Goal: Transaction & Acquisition: Purchase product/service

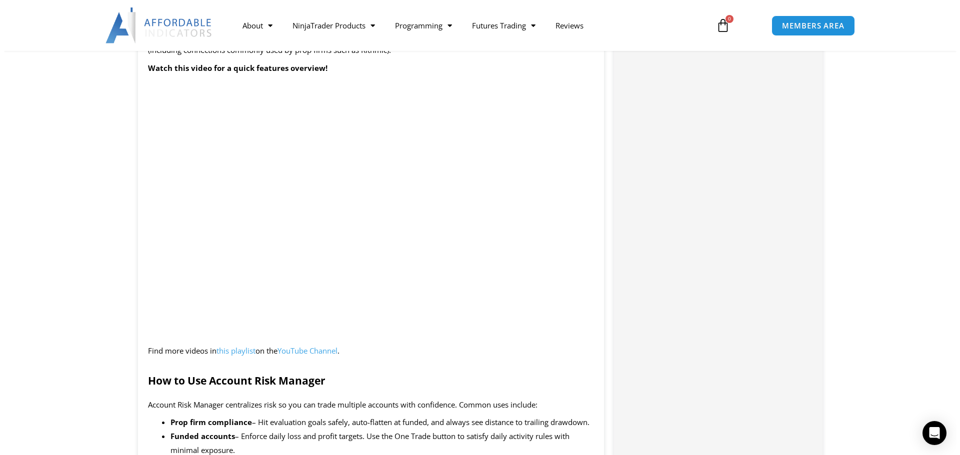
scroll to position [1150, 0]
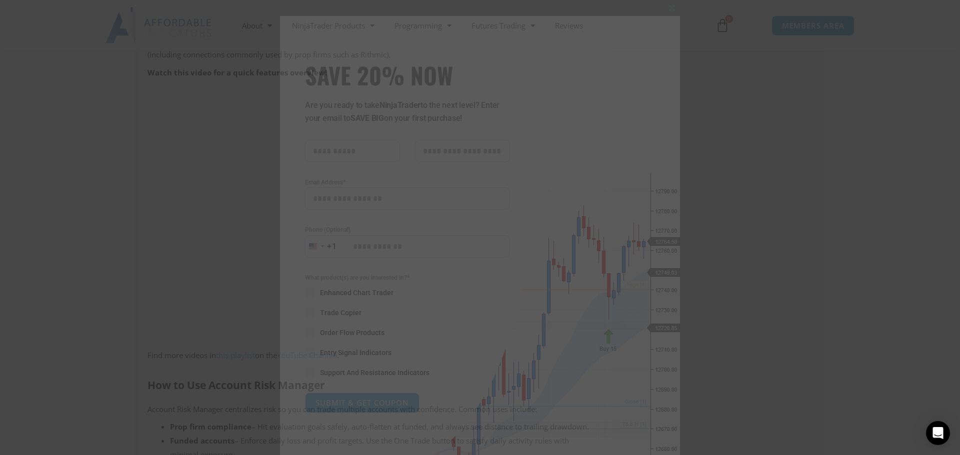
click at [324, 157] on input "SAVE 20% NOW popup" at bounding box center [352, 151] width 95 height 22
type input "*****"
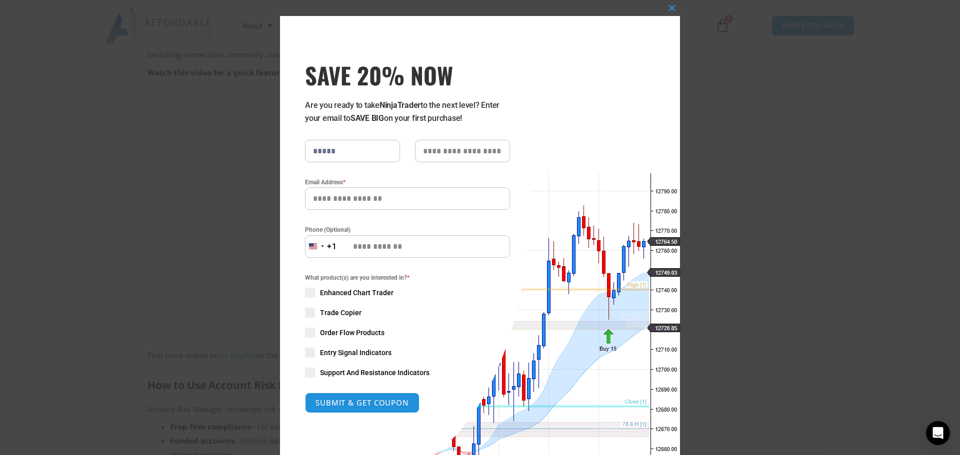
type input "******"
type input "**********"
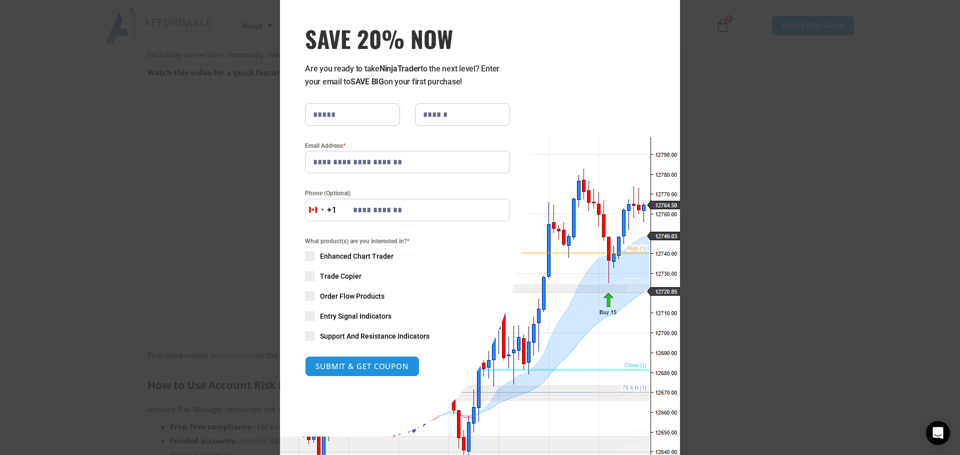
scroll to position [82, 0]
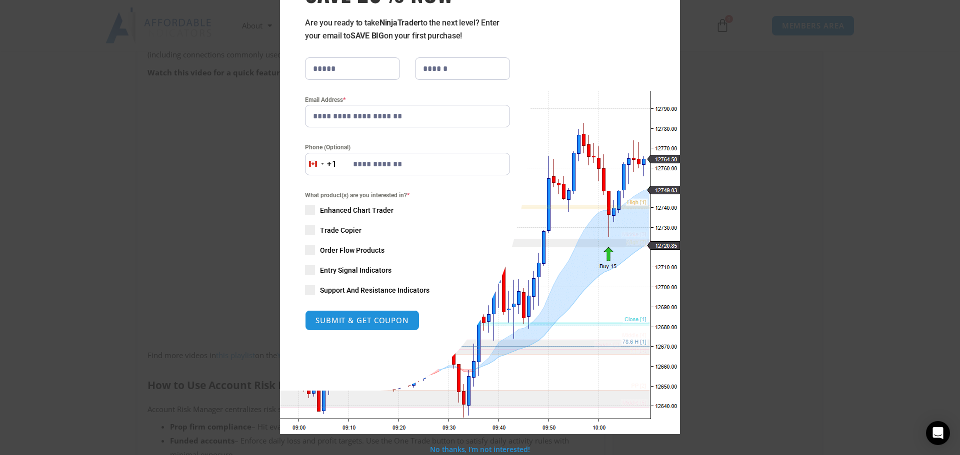
click at [306, 291] on span "SAVE 20% NOW popup" at bounding box center [310, 290] width 10 height 10
click at [306, 213] on span "SAVE 20% NOW popup" at bounding box center [310, 210] width 10 height 10
click at [311, 231] on span "SAVE 20% NOW popup" at bounding box center [310, 230] width 10 height 10
click at [342, 323] on button "SUBMIT & GET COUPON" at bounding box center [362, 320] width 120 height 21
type input "**********"
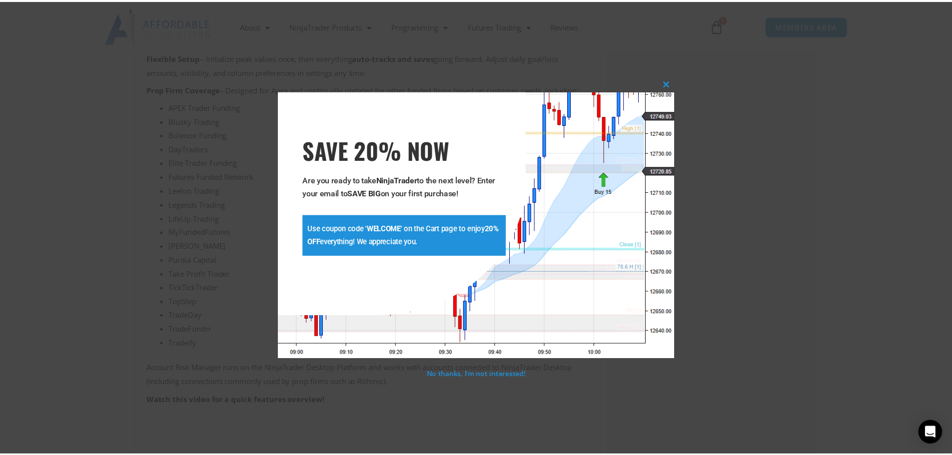
scroll to position [816, 0]
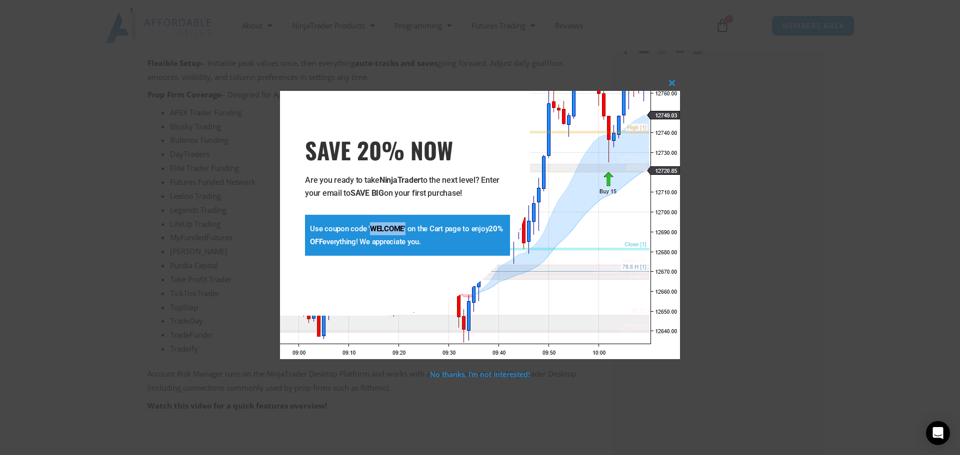
drag, startPoint x: 405, startPoint y: 228, endPoint x: 371, endPoint y: 227, distance: 34.5
click at [371, 227] on p "Use coupon code ' WELCOME ' on the Cart page to enjoy 20% OFF everything! We ap…" at bounding box center [407, 235] width 195 height 26
copy p "WELCOME '"
click at [669, 82] on span "SAVE 20% NOW popup" at bounding box center [672, 83] width 16 height 6
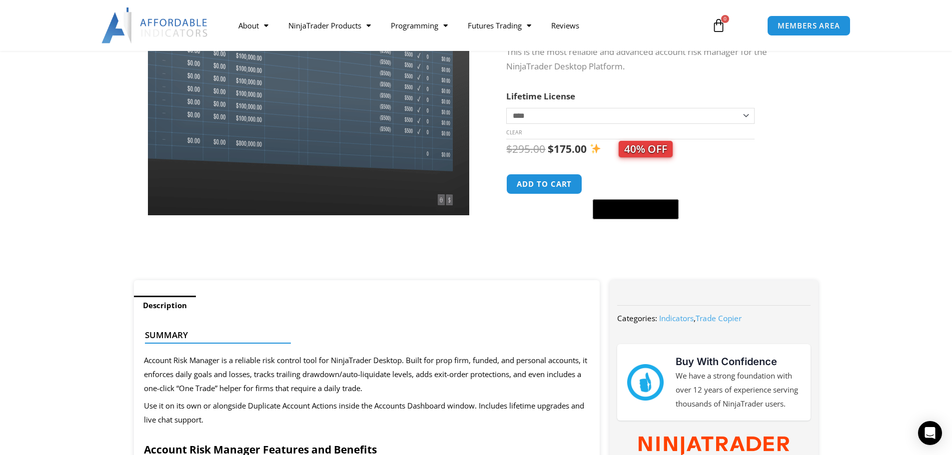
scroll to position [100, 0]
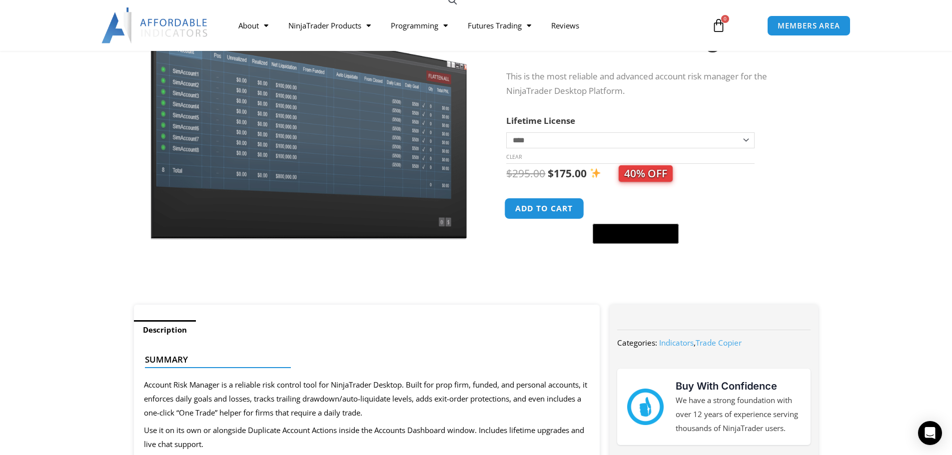
click at [554, 210] on button "Add to cart" at bounding box center [545, 208] width 80 height 21
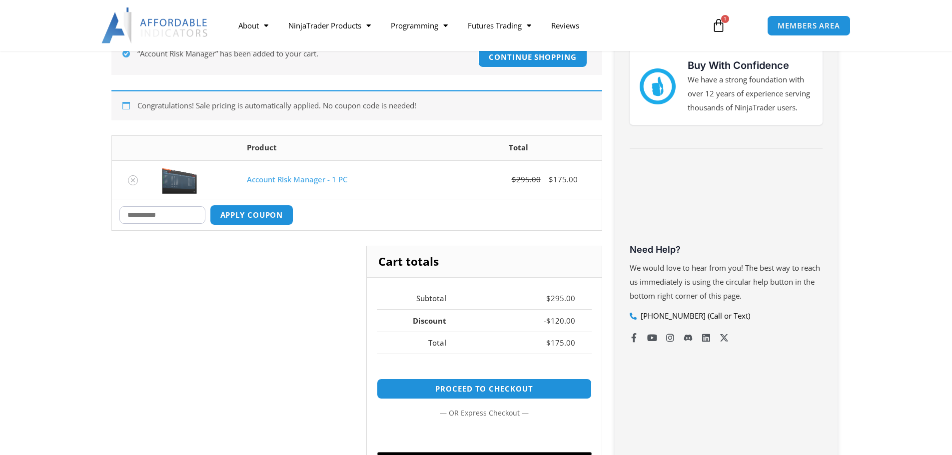
scroll to position [200, 0]
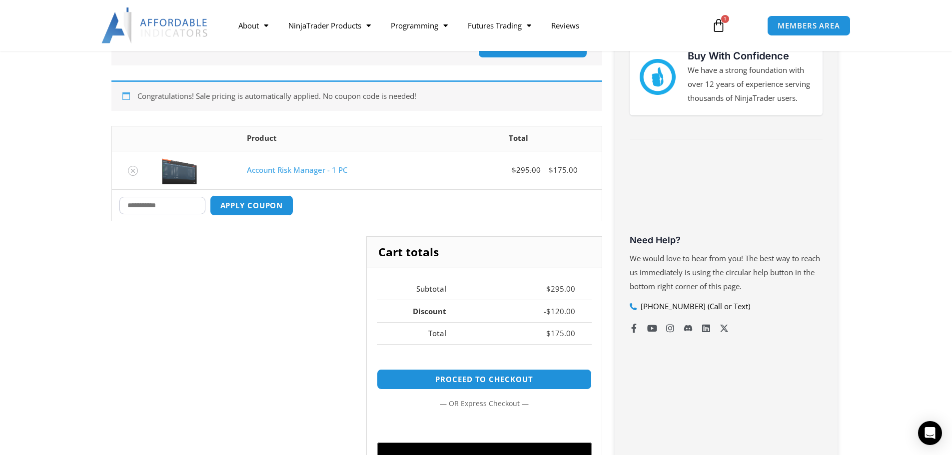
click at [148, 206] on input "Coupon:" at bounding box center [162, 205] width 86 height 17
paste input "********"
type input "*******"
click at [239, 205] on button "Apply coupon" at bounding box center [251, 205] width 88 height 21
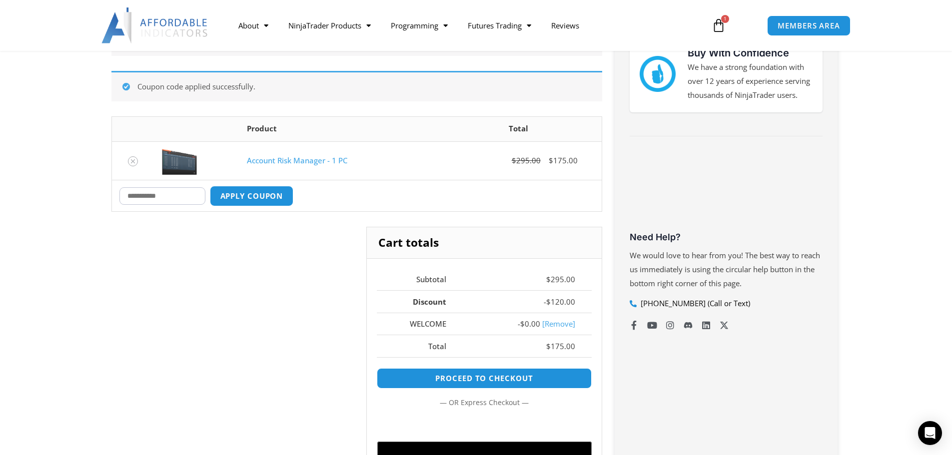
scroll to position [224, 0]
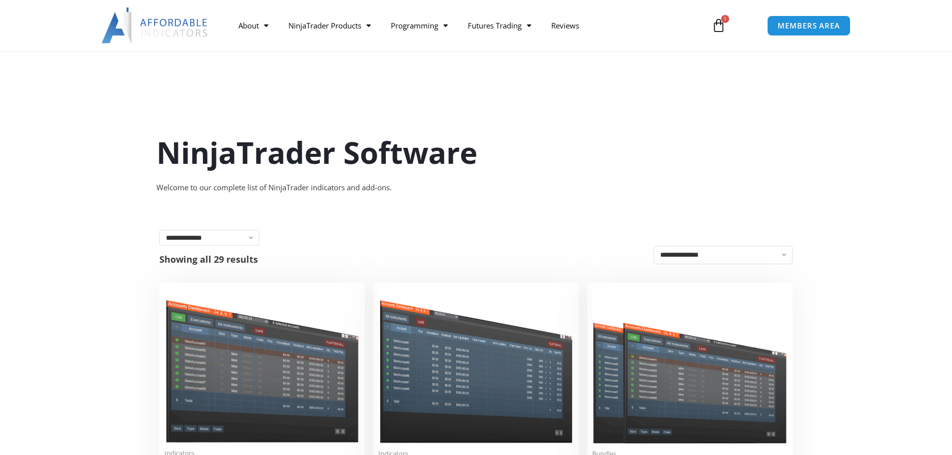
scroll to position [250, 0]
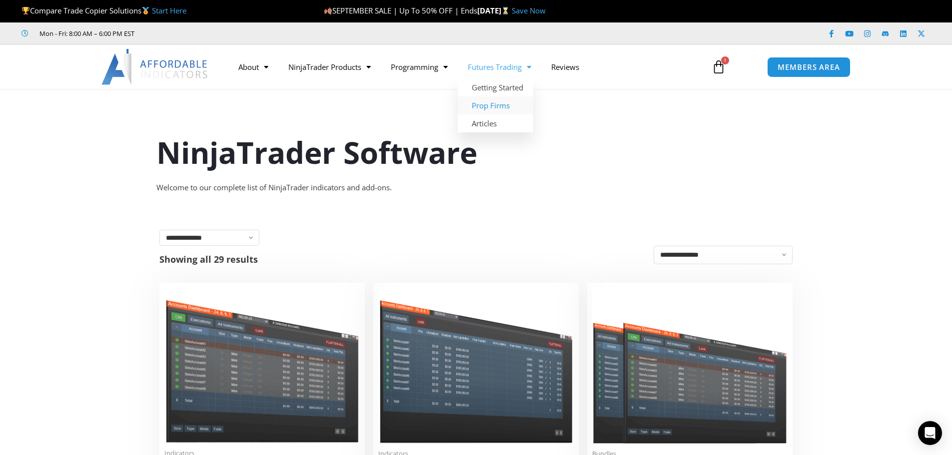
click at [479, 109] on link "Prop Firms" at bounding box center [495, 105] width 75 height 18
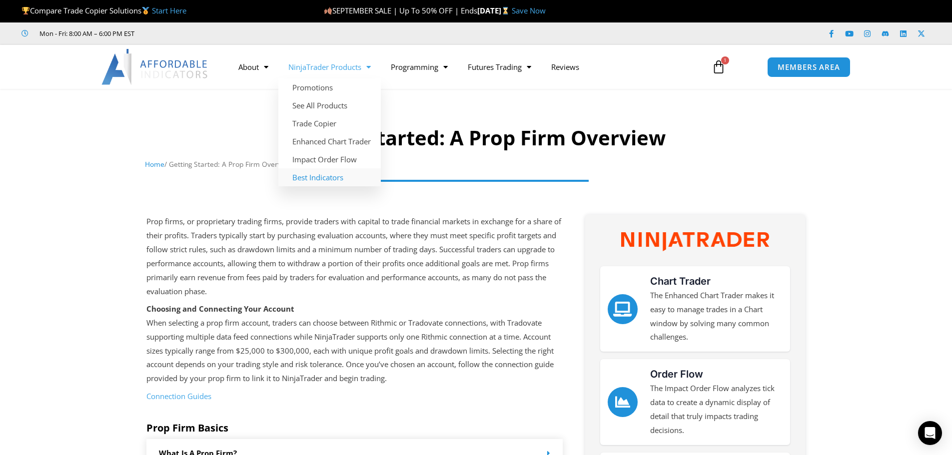
click at [321, 177] on link "Best Indicators" at bounding box center [329, 177] width 102 height 18
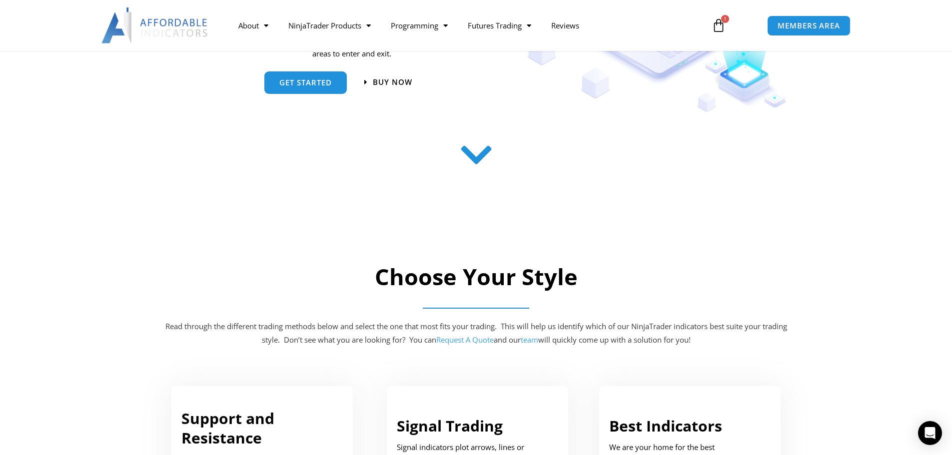
scroll to position [500, 0]
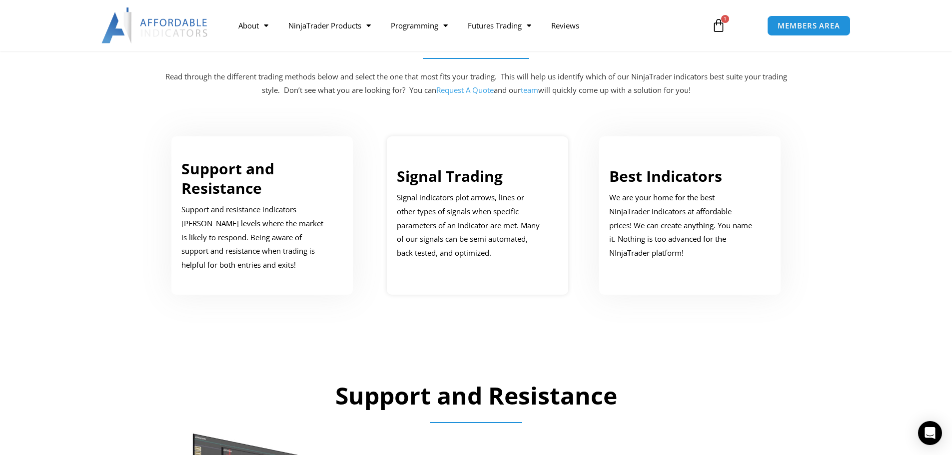
click at [463, 199] on p "Signal indicators plot arrows, lines or other types of signals when specific pa…" at bounding box center [470, 225] width 147 height 69
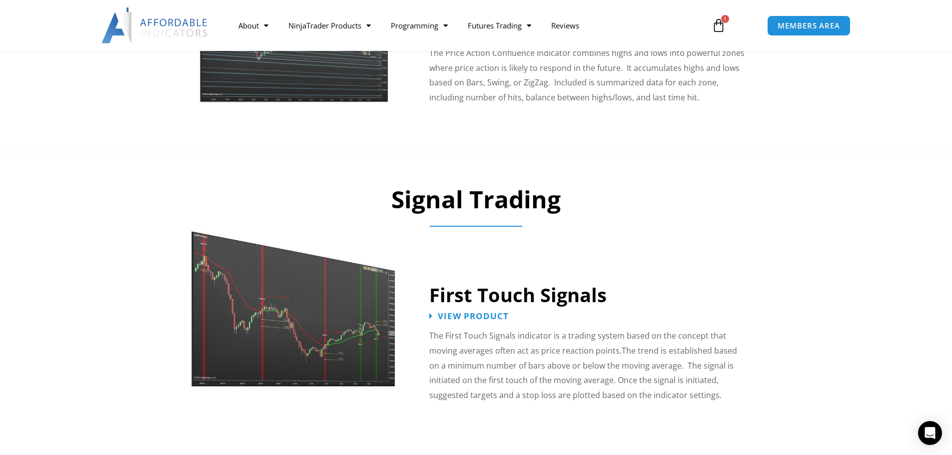
scroll to position [1387, 0]
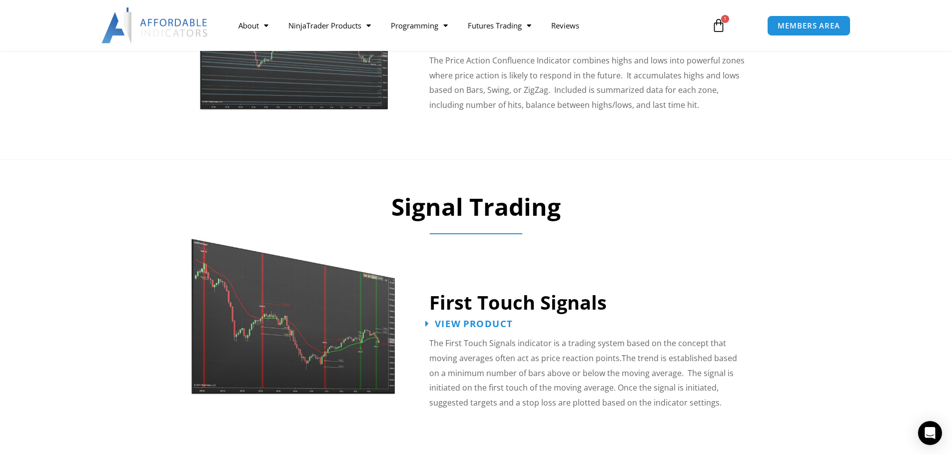
click at [495, 319] on span "View Product" at bounding box center [474, 323] width 78 height 9
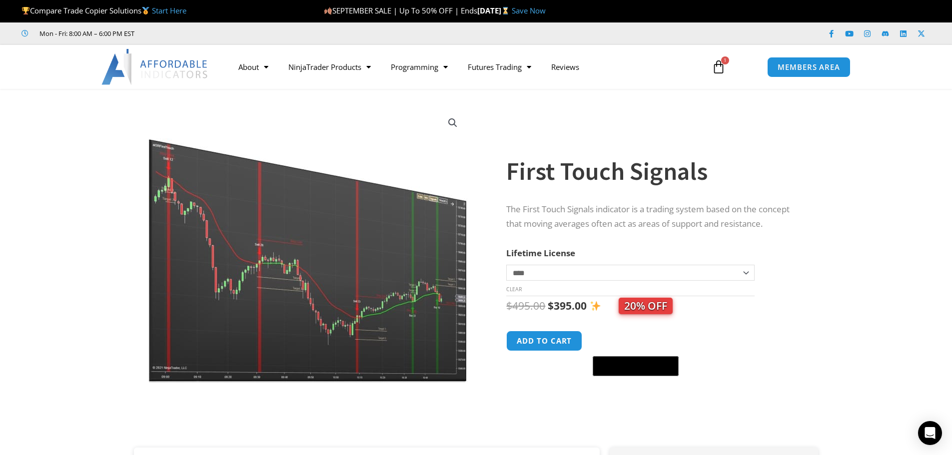
click at [330, 267] on img at bounding box center [308, 244] width 321 height 276
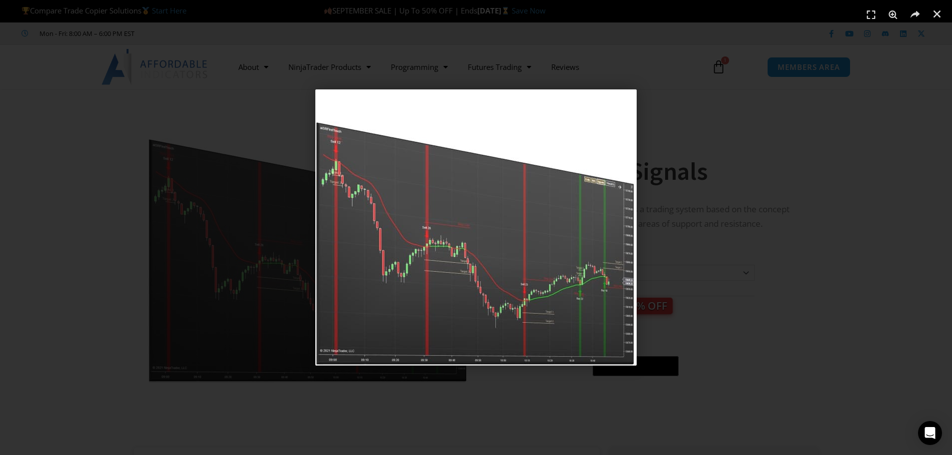
click at [775, 115] on div "1 / 1" at bounding box center [476, 227] width 882 height 385
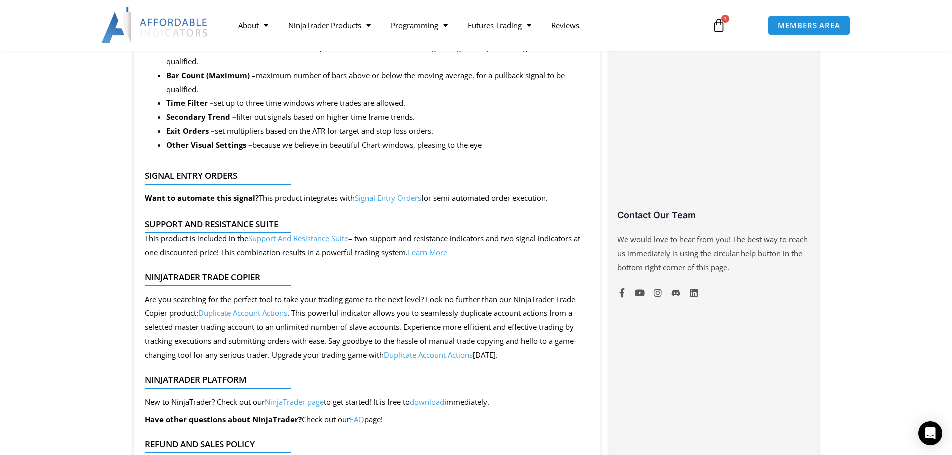
scroll to position [650, 0]
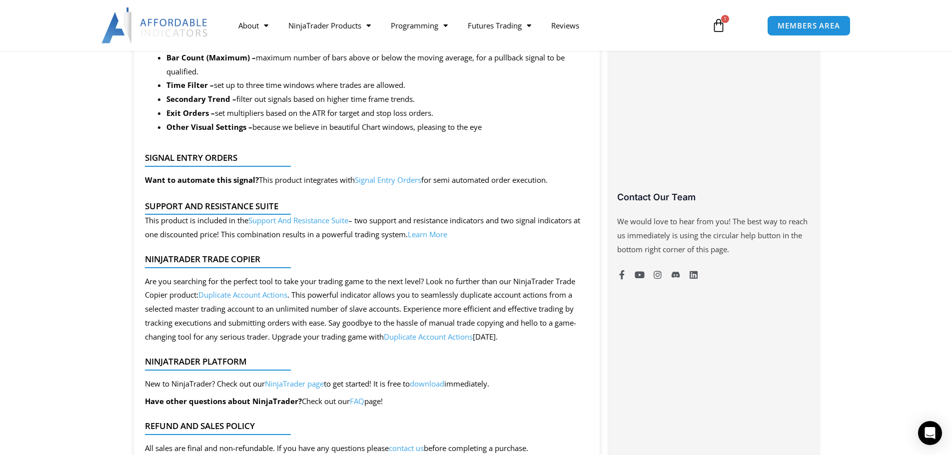
click at [293, 218] on link "Support And Resistance Suite" at bounding box center [298, 220] width 100 height 10
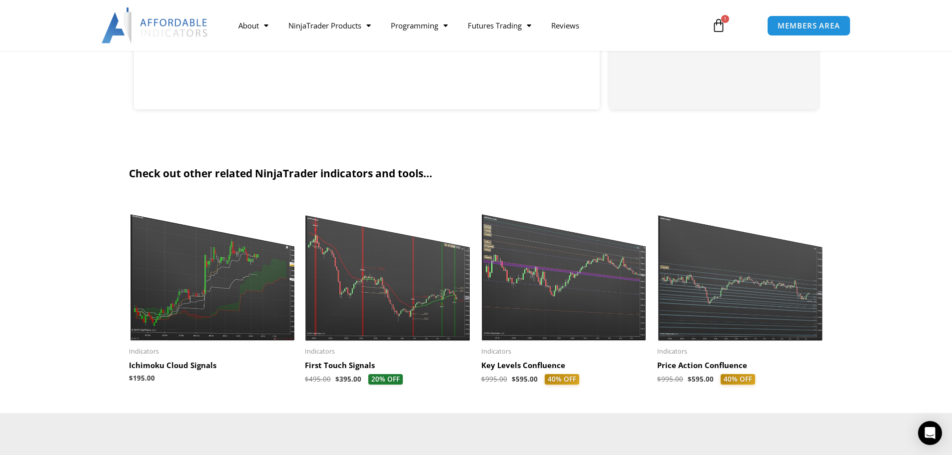
scroll to position [900, 0]
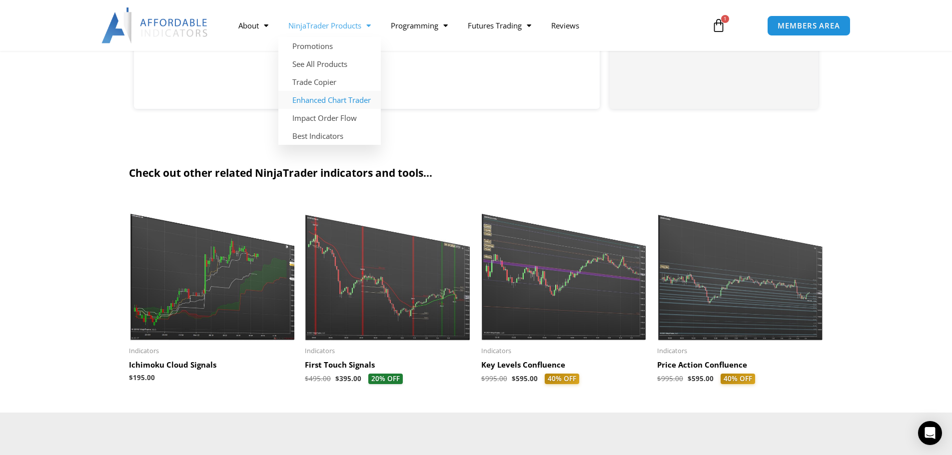
click at [351, 95] on link "Enhanced Chart Trader" at bounding box center [329, 100] width 102 height 18
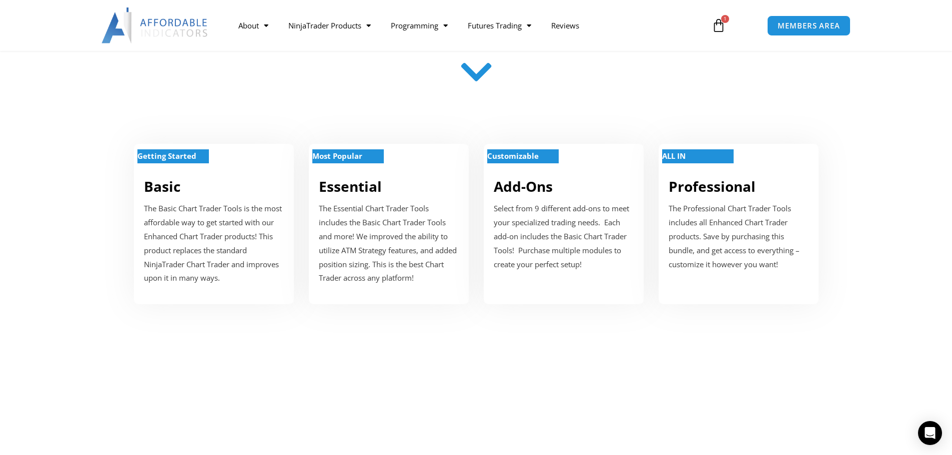
scroll to position [350, 0]
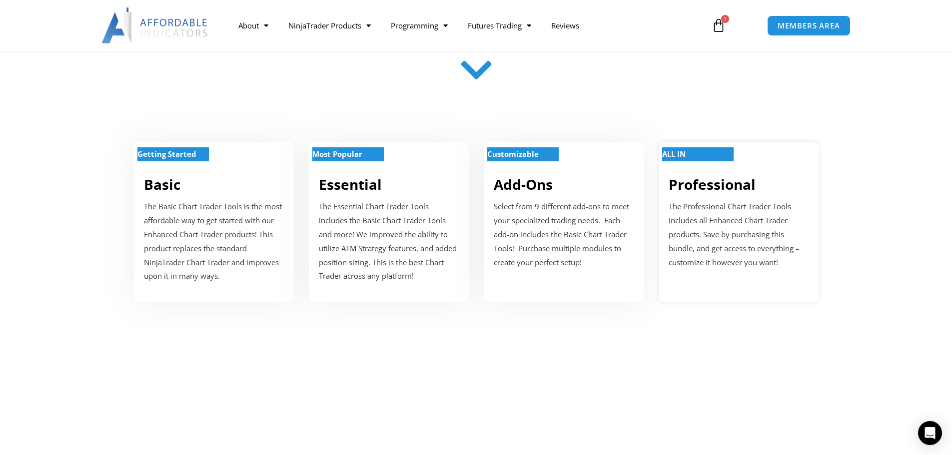
click at [790, 224] on p "The Professional Chart Trader Tools includes all Enhanced Chart Trader products…" at bounding box center [739, 234] width 140 height 69
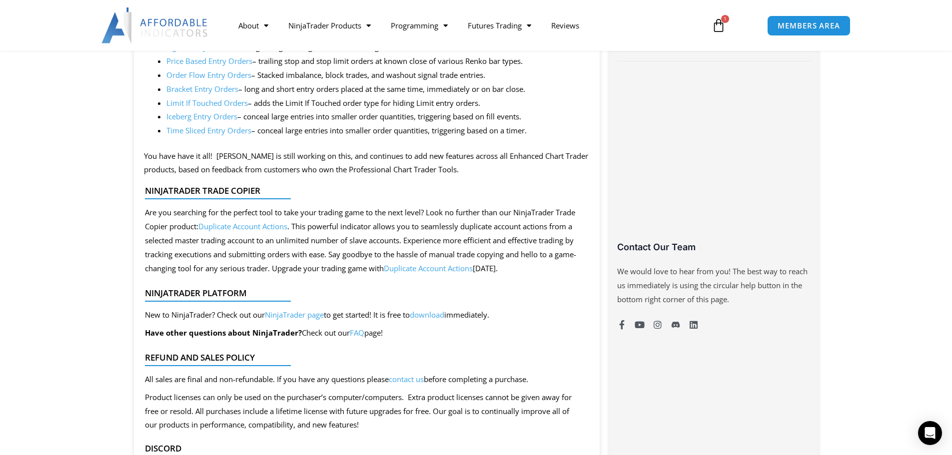
scroll to position [850, 0]
